Goal: Use online tool/utility: Utilize a website feature to perform a specific function

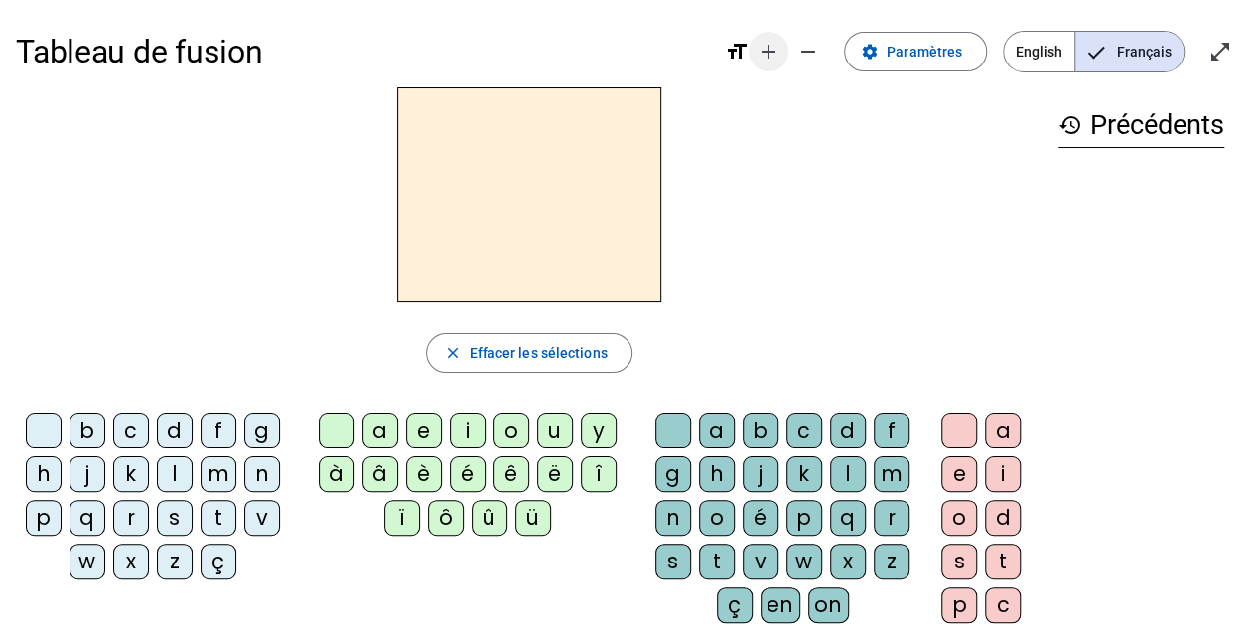
click at [769, 49] on mat-icon "add" at bounding box center [768, 52] width 24 height 24
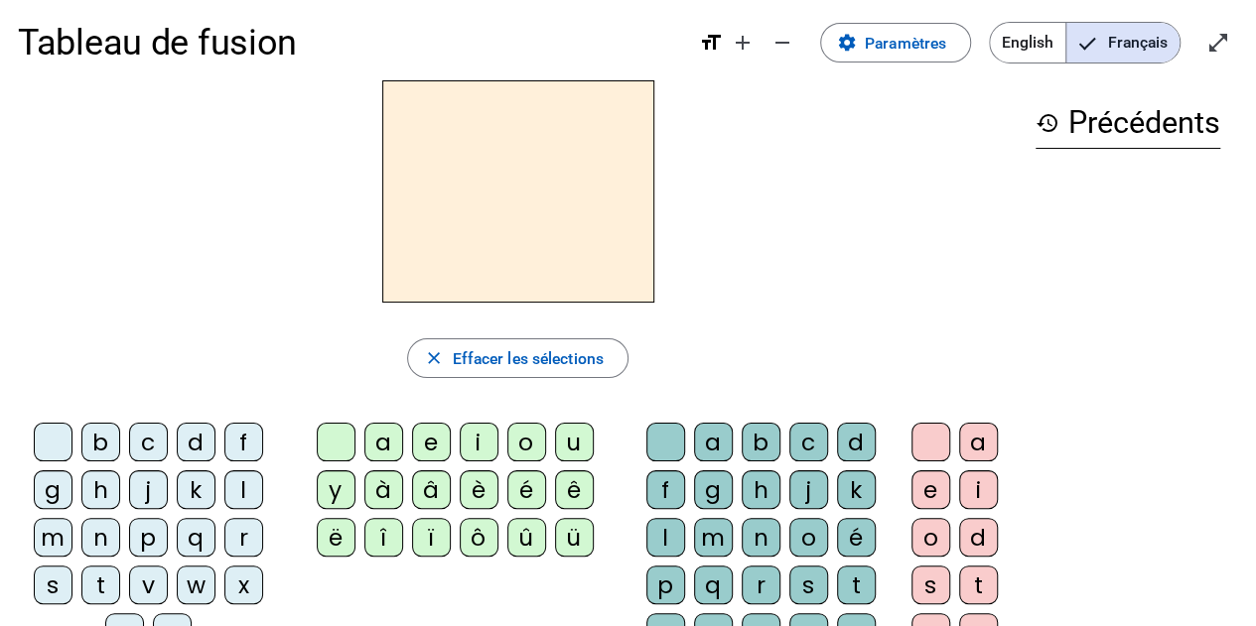
scroll to position [9, 0]
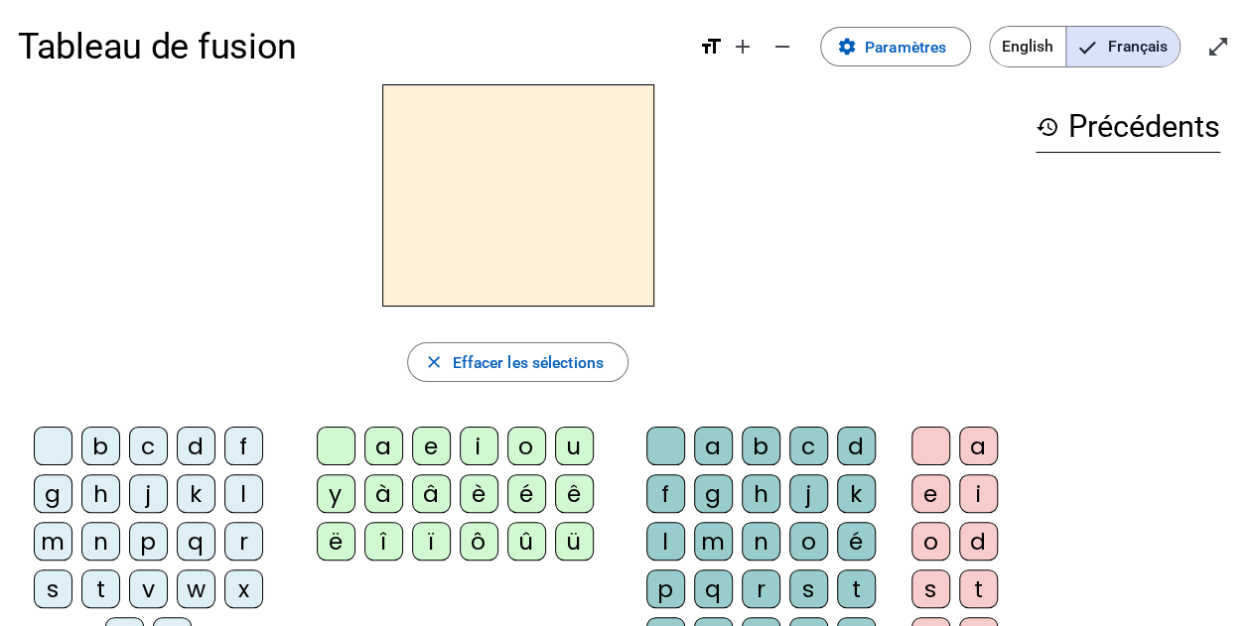
click at [239, 486] on div "l" at bounding box center [243, 493] width 39 height 39
click at [395, 443] on div "a" at bounding box center [383, 446] width 39 height 39
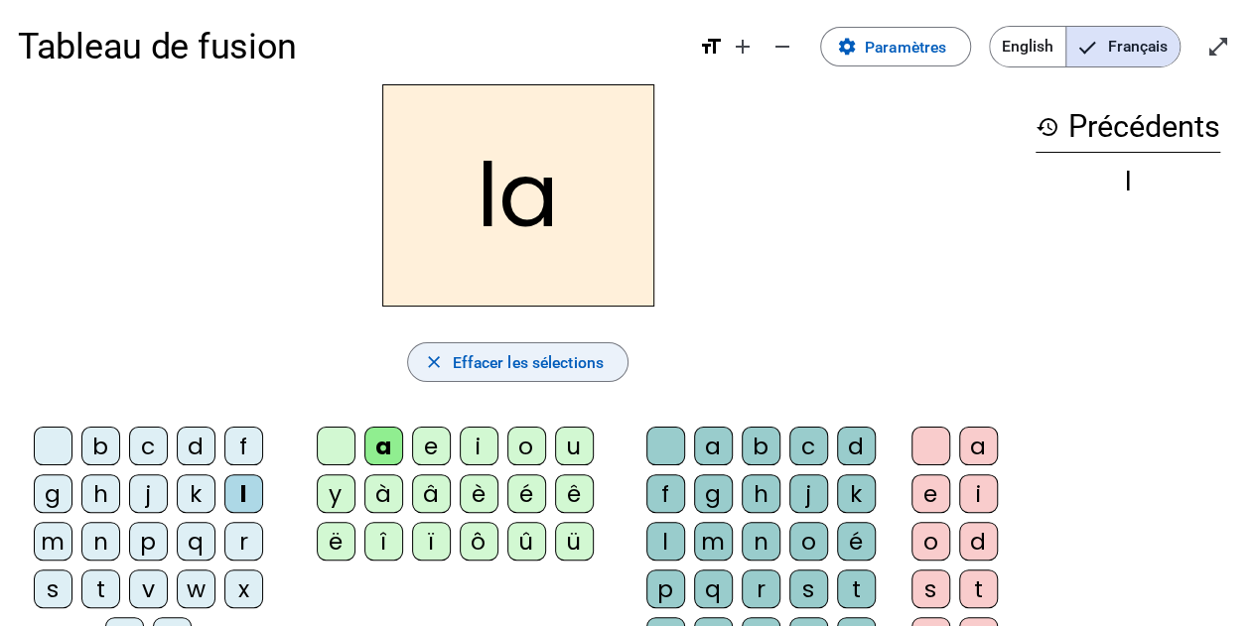
click at [469, 358] on span "Effacer les sélections" at bounding box center [527, 362] width 151 height 27
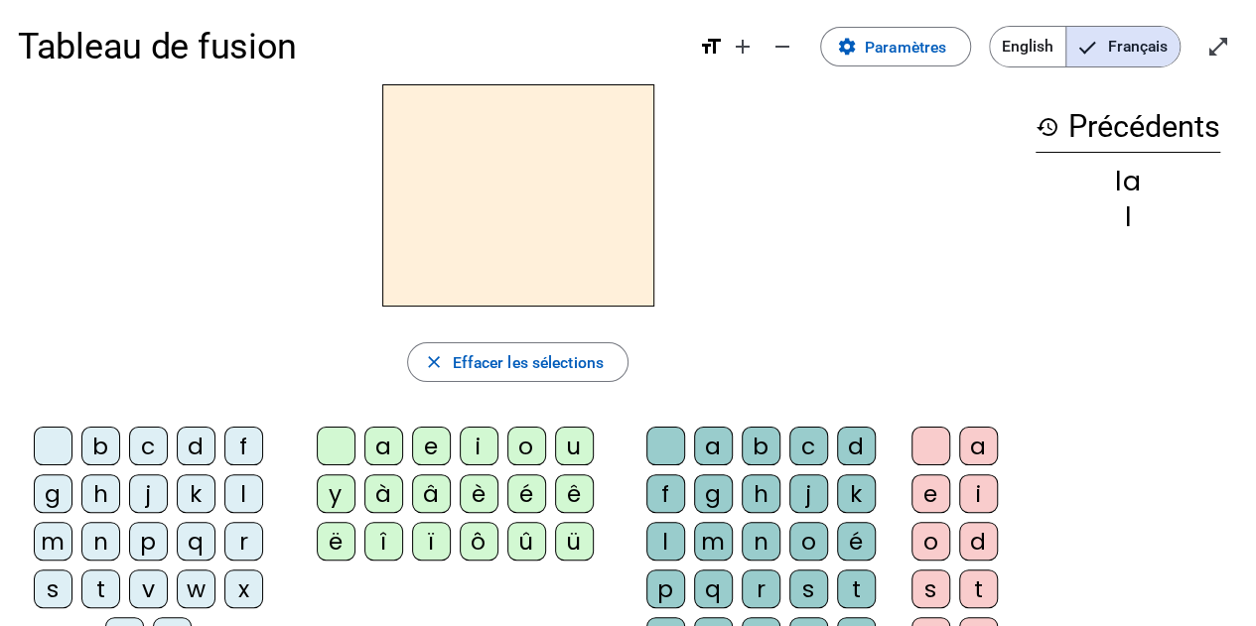
click at [248, 495] on div "l" at bounding box center [243, 493] width 39 height 39
click at [379, 442] on div "a" at bounding box center [383, 446] width 39 height 39
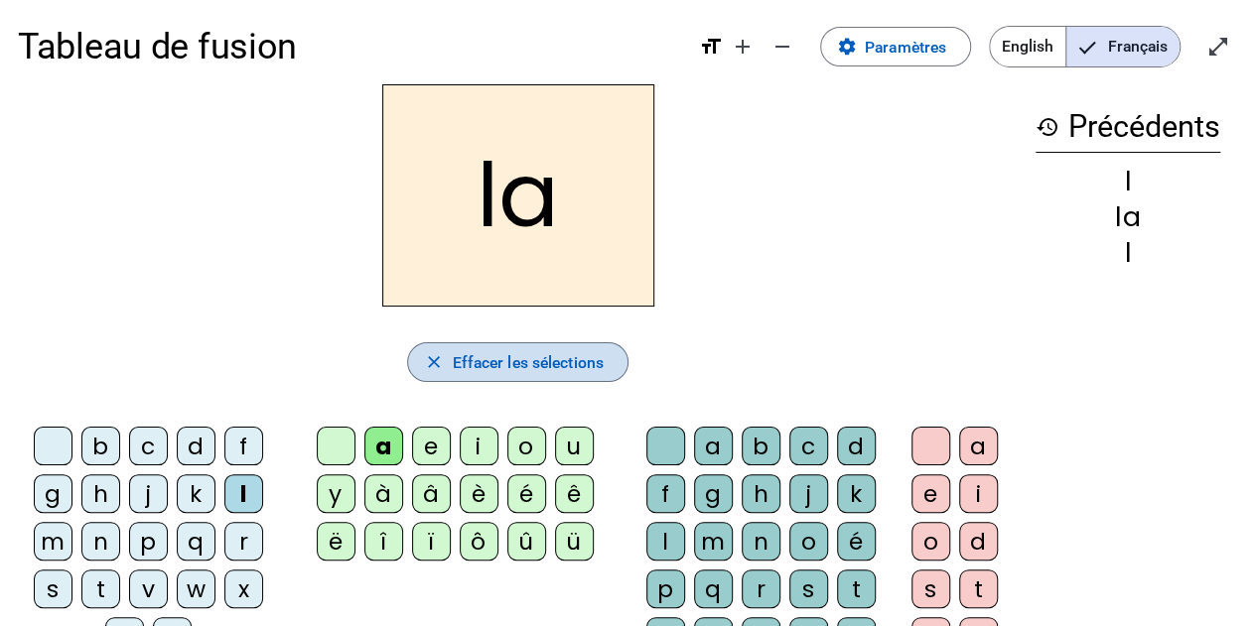
click at [541, 370] on span "Effacer les sélections" at bounding box center [527, 362] width 151 height 27
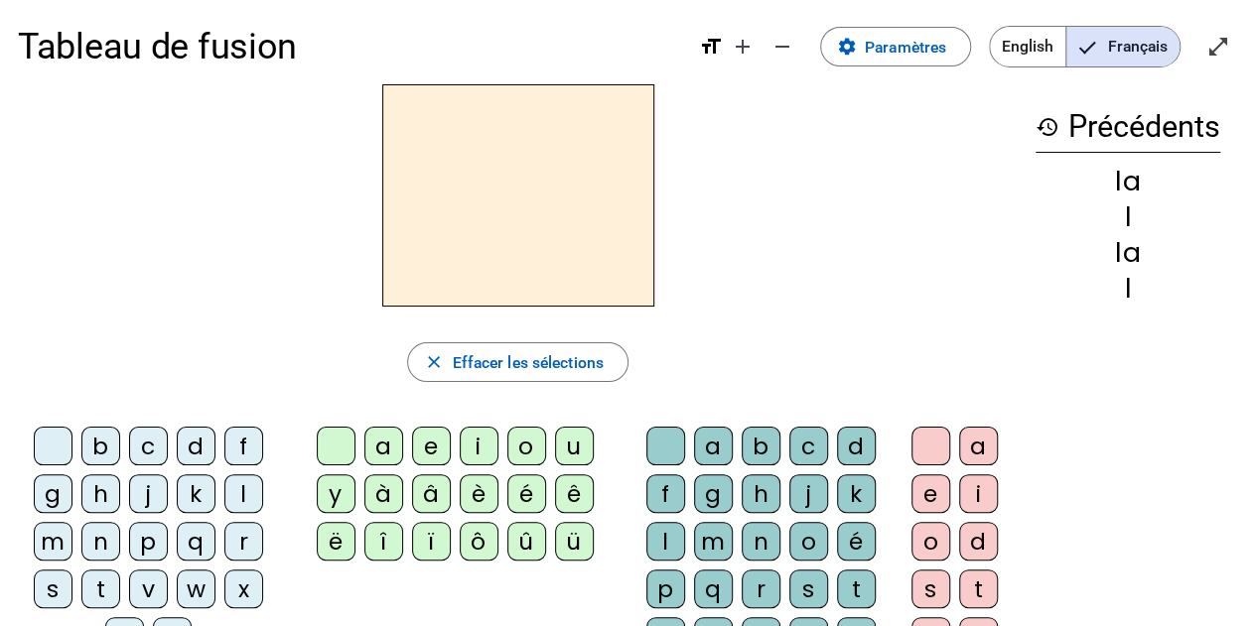
click at [241, 491] on div "l" at bounding box center [243, 493] width 39 height 39
click at [417, 441] on div "e" at bounding box center [431, 446] width 39 height 39
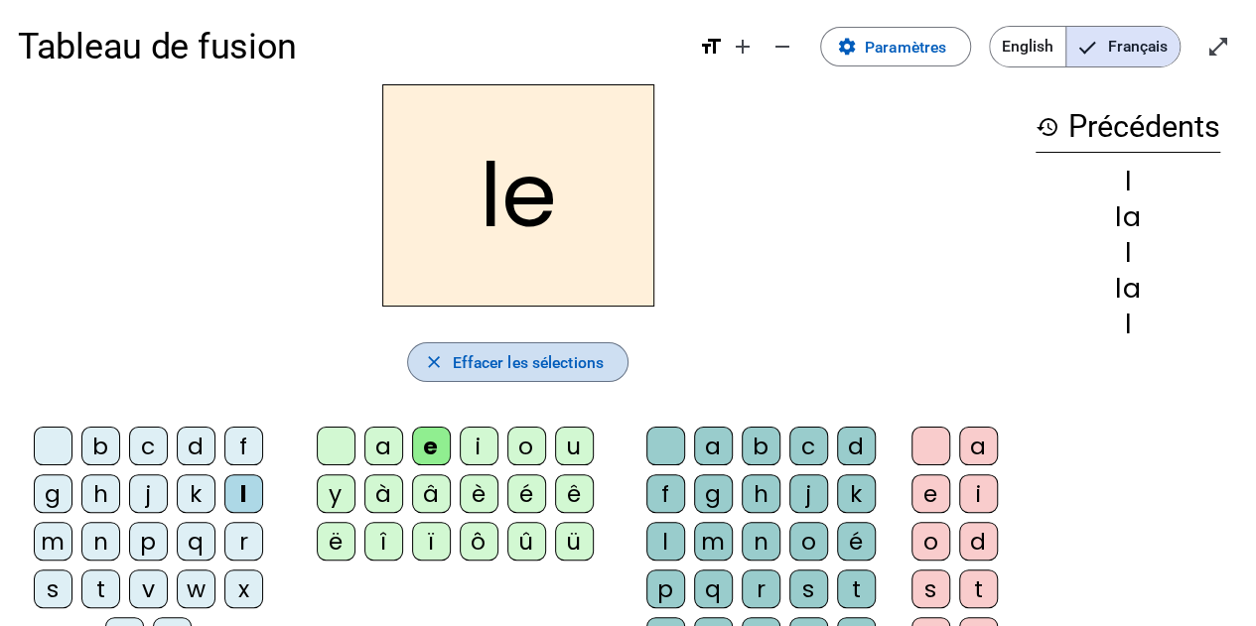
click at [530, 355] on span "Effacer les sélections" at bounding box center [527, 362] width 151 height 27
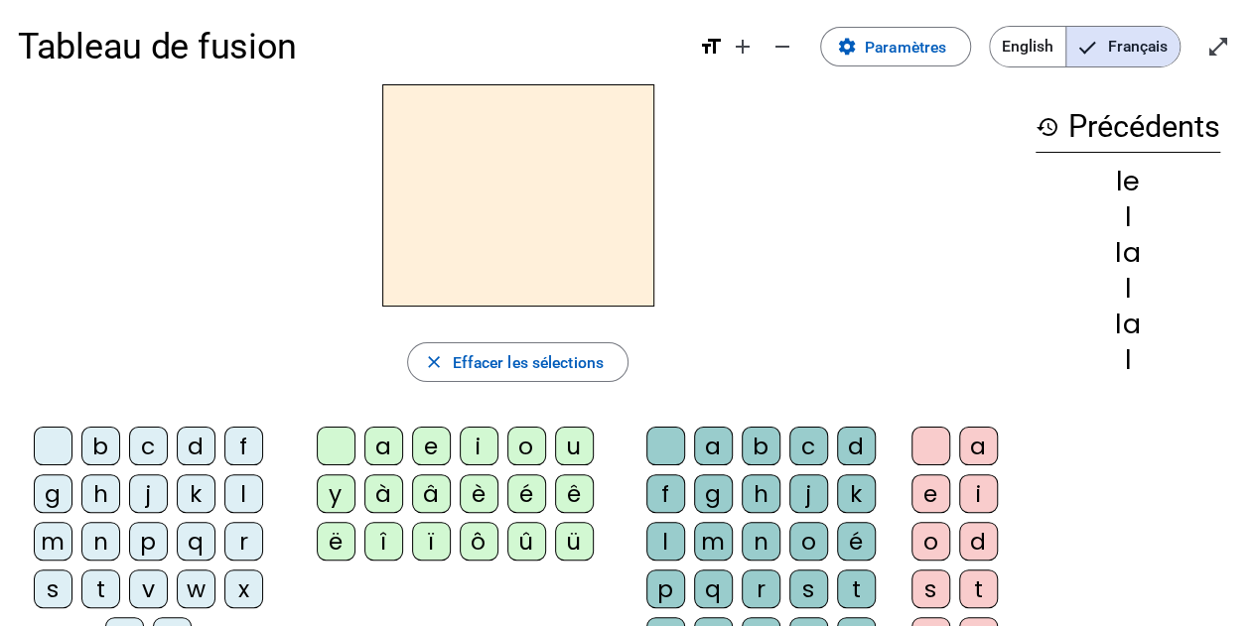
click at [227, 495] on div "l" at bounding box center [243, 493] width 39 height 39
click at [564, 445] on div "u" at bounding box center [574, 446] width 39 height 39
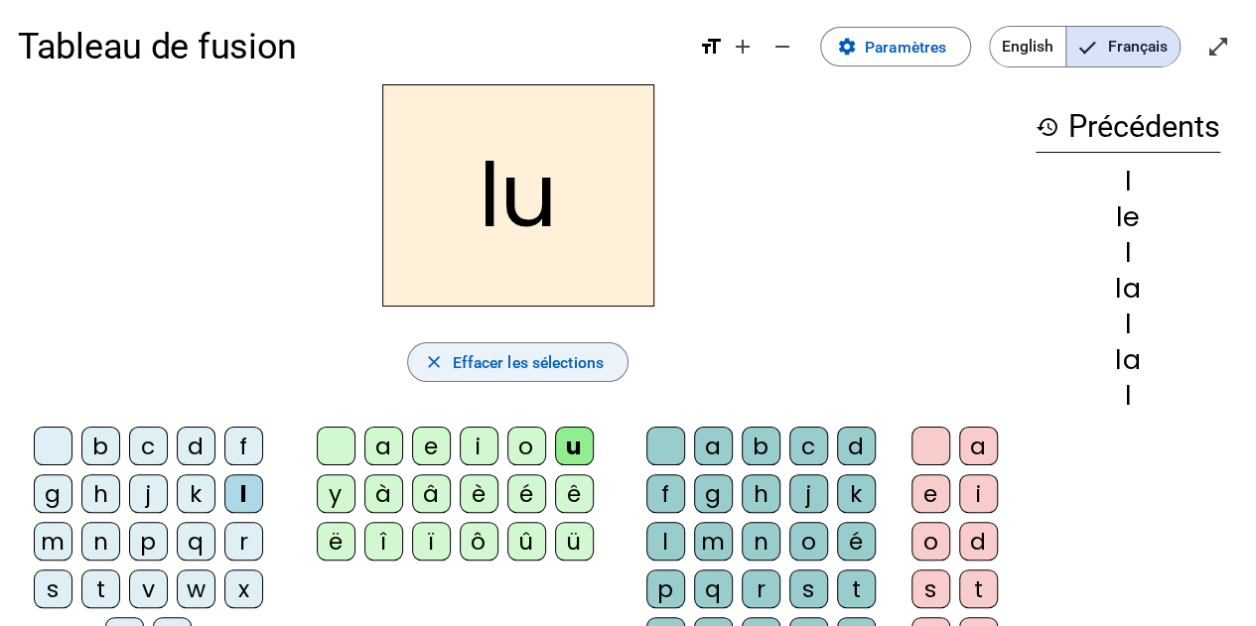
click at [540, 371] on span "Effacer les sélections" at bounding box center [527, 362] width 151 height 27
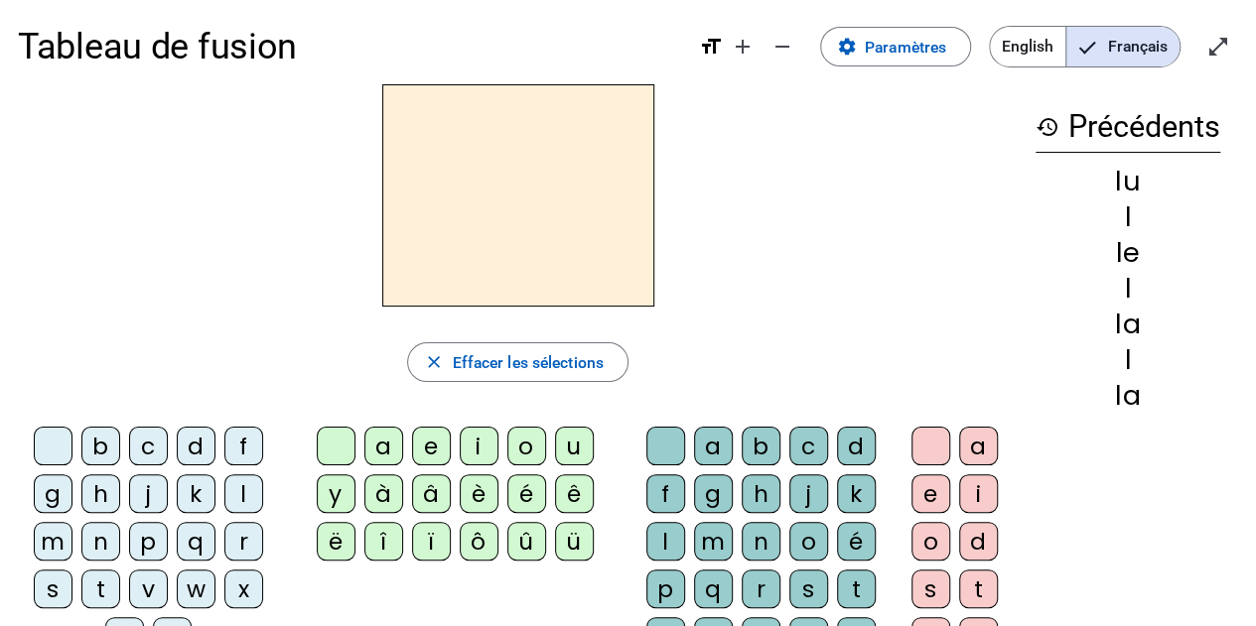
click at [259, 489] on div "l" at bounding box center [243, 493] width 39 height 39
click at [564, 444] on div "u" at bounding box center [574, 446] width 39 height 39
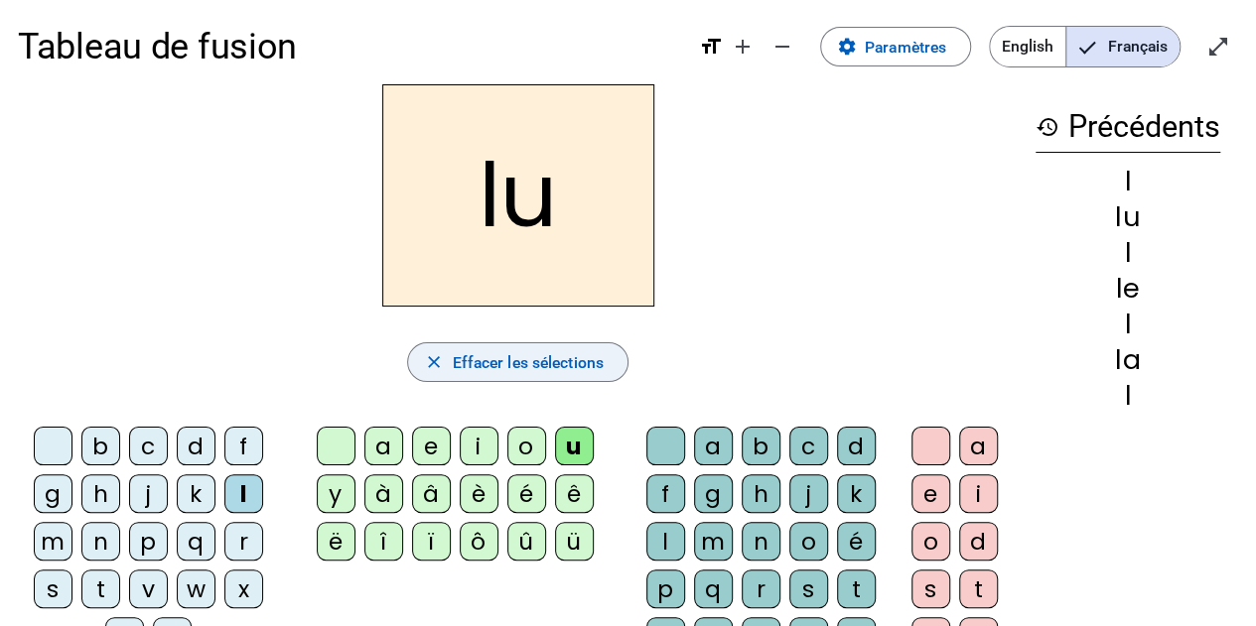
click at [472, 366] on span "Effacer les sélections" at bounding box center [527, 362] width 151 height 27
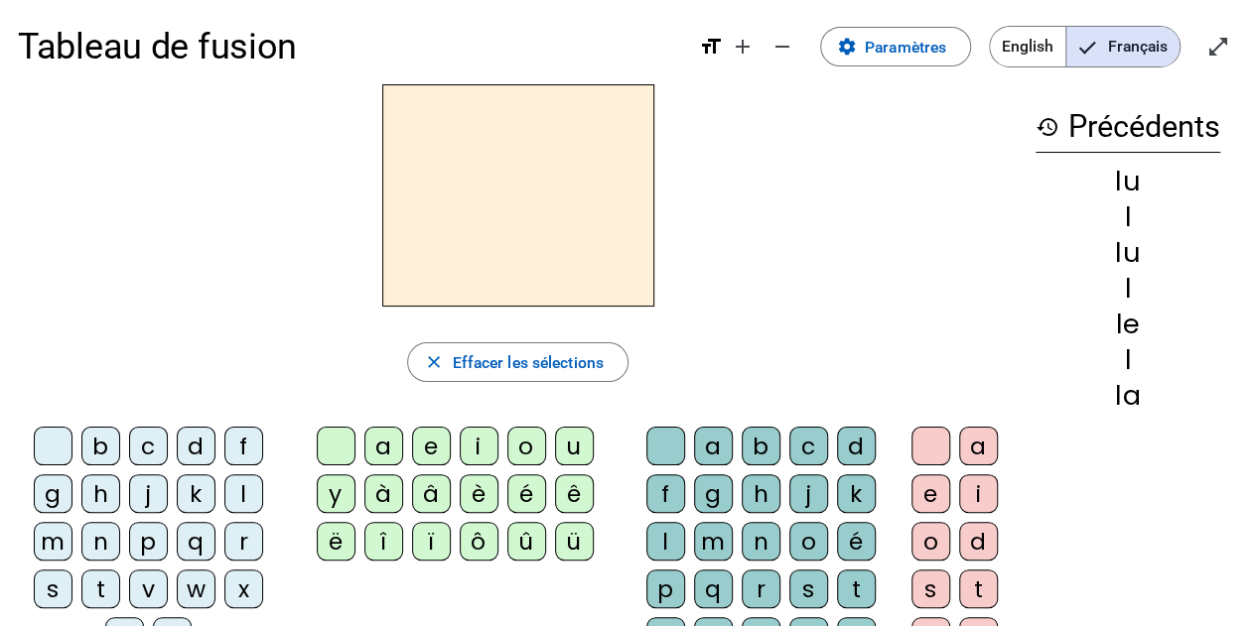
click at [94, 593] on div "t" at bounding box center [100, 589] width 39 height 39
click at [574, 458] on div "u" at bounding box center [574, 446] width 39 height 39
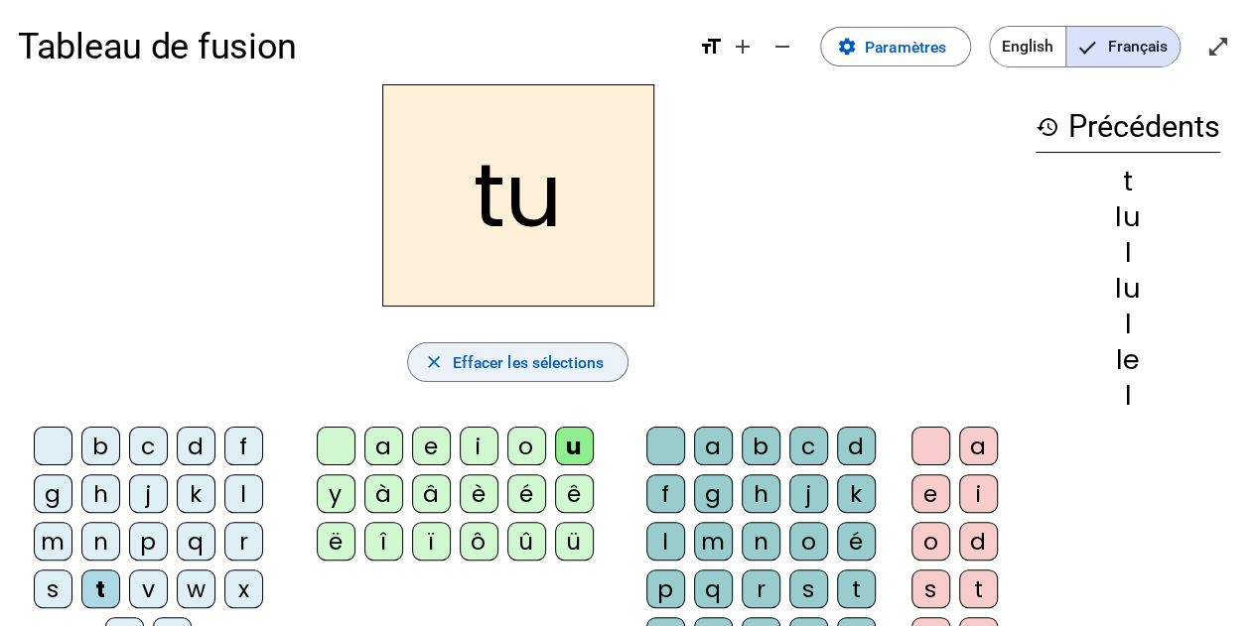
click at [484, 356] on span "Effacer les sélections" at bounding box center [527, 362] width 151 height 27
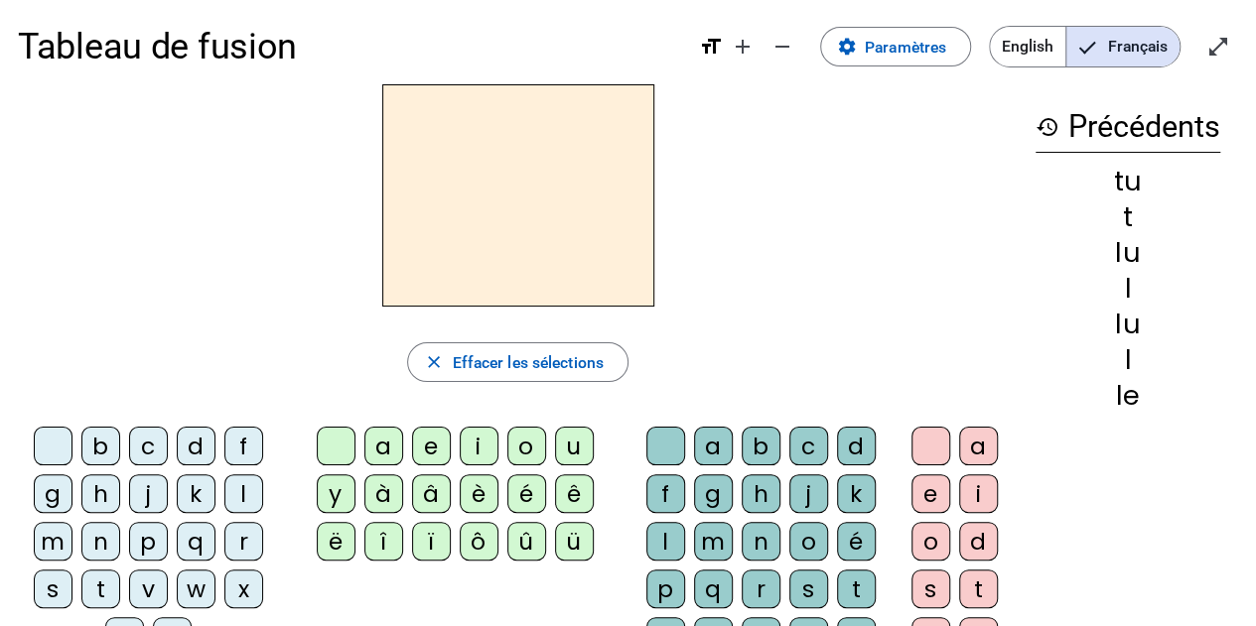
click at [110, 585] on div "t" at bounding box center [100, 589] width 39 height 39
click at [442, 454] on div "e" at bounding box center [431, 446] width 39 height 39
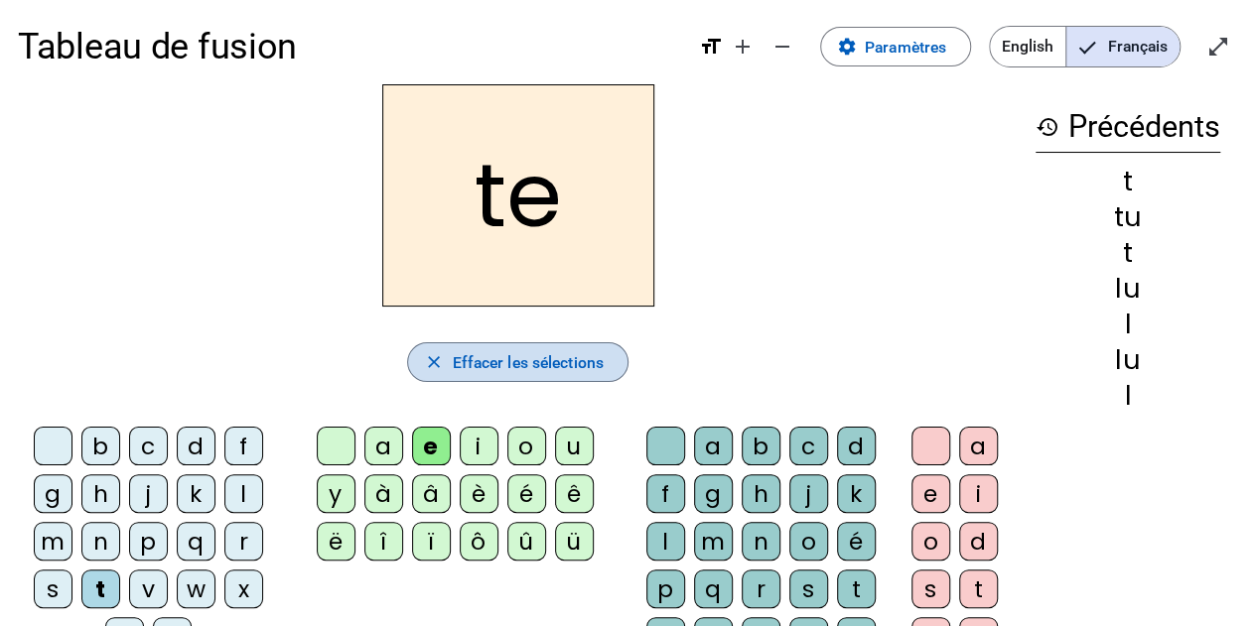
click at [481, 366] on span "Effacer les sélections" at bounding box center [527, 362] width 151 height 27
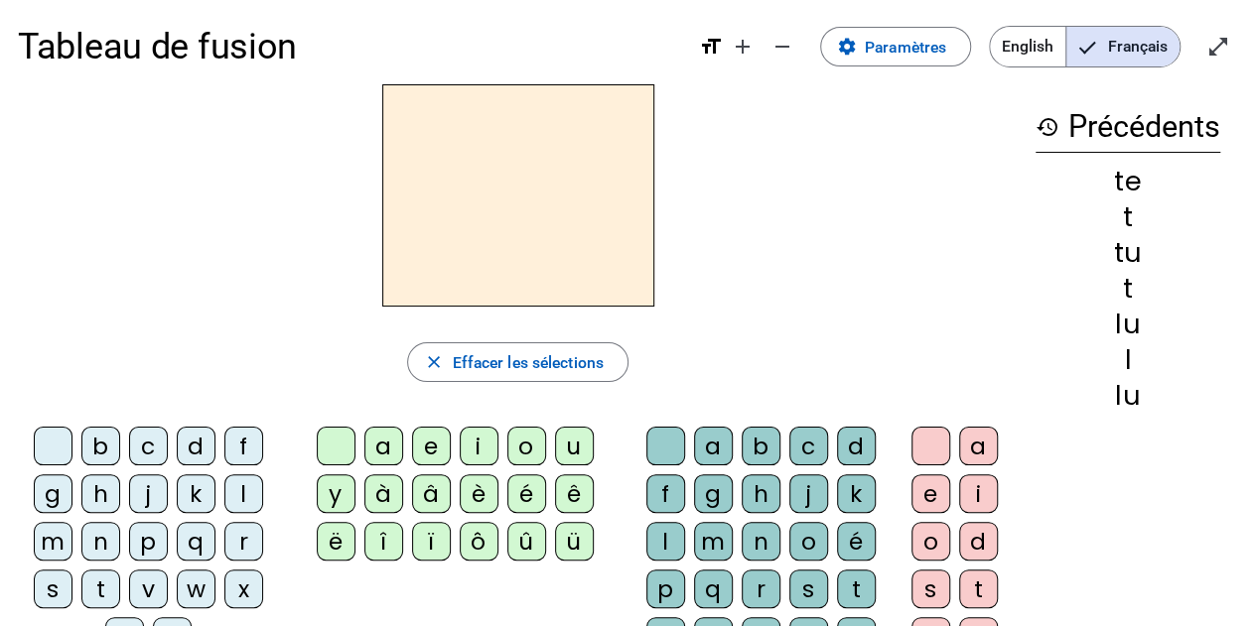
click at [106, 585] on div "t" at bounding box center [100, 589] width 39 height 39
click at [392, 438] on div "a" at bounding box center [383, 446] width 39 height 39
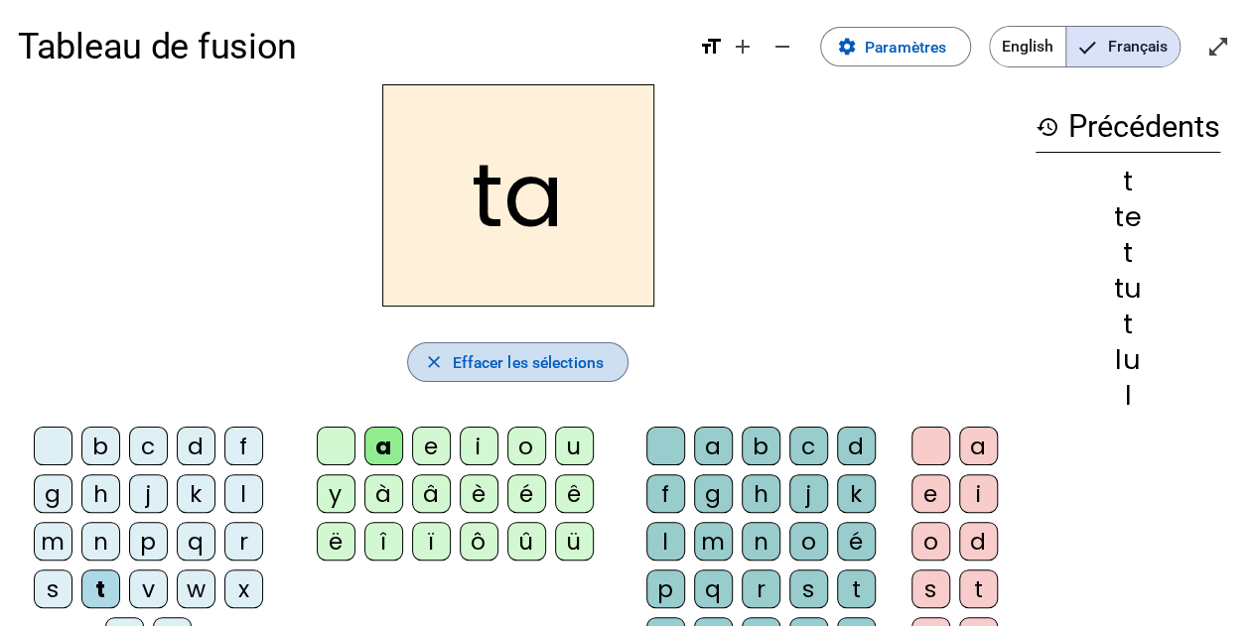
click at [540, 362] on span "Effacer les sélections" at bounding box center [527, 362] width 151 height 27
